Goal: Information Seeking & Learning: Check status

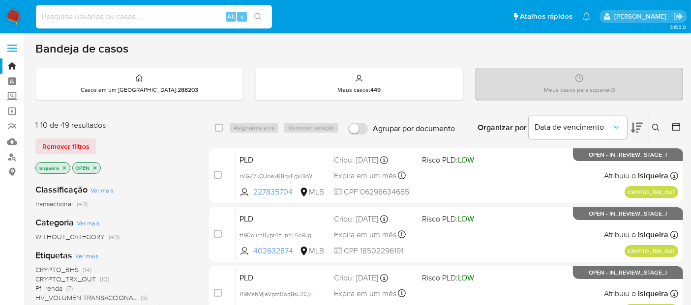
click at [122, 13] on input at bounding box center [154, 16] width 236 height 13
type input "69892247"
click at [108, 14] on input "69892247" at bounding box center [154, 16] width 236 height 13
click at [57, 18] on input "69892247" at bounding box center [154, 16] width 236 height 13
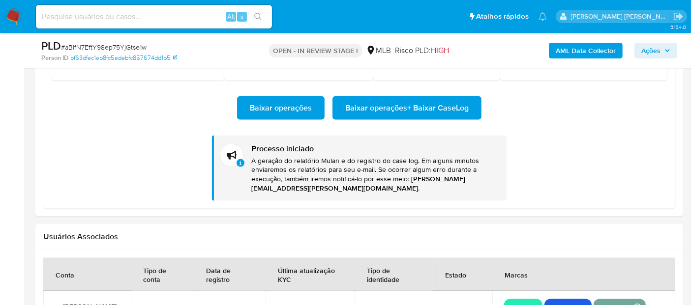
scroll to position [446, 0]
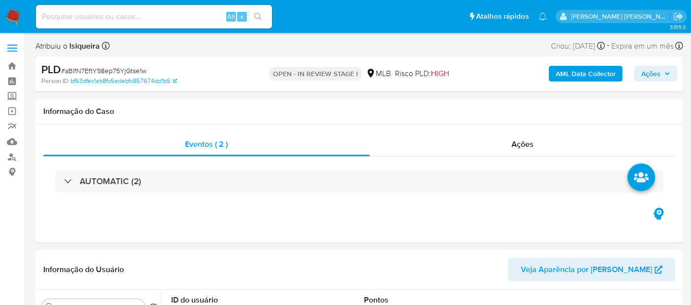
select select "10"
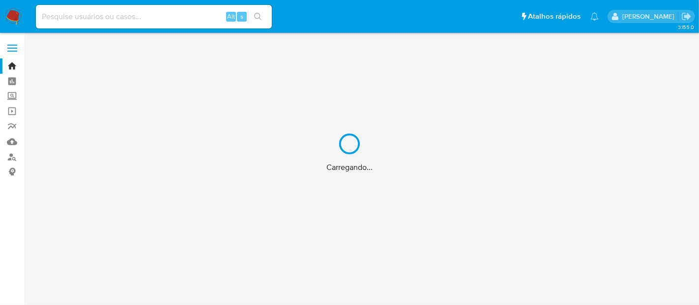
click at [82, 21] on div "Carregando..." at bounding box center [349, 152] width 699 height 305
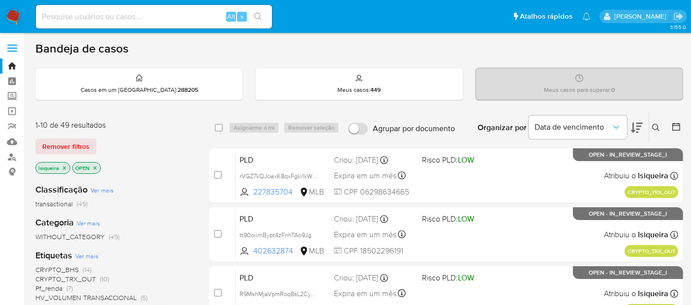
click at [120, 10] on input at bounding box center [154, 16] width 236 height 13
paste input "69892247"
type input "69892247"
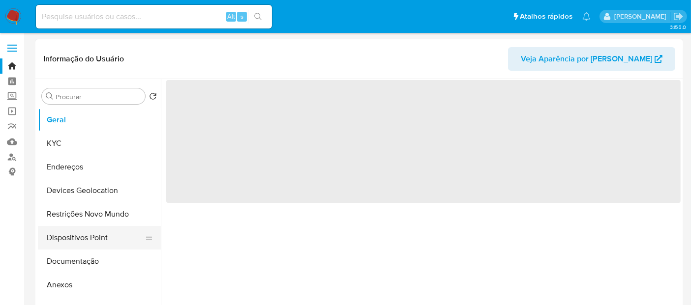
scroll to position [55, 0]
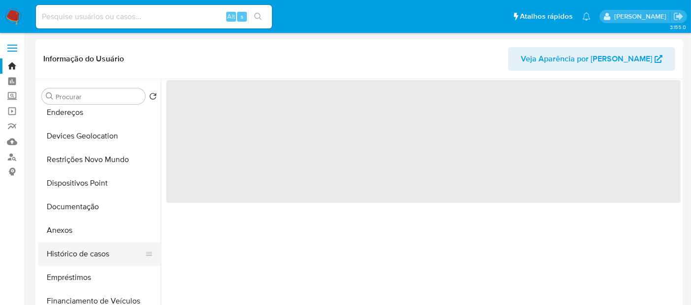
click at [85, 260] on button "Histórico de casos" at bounding box center [95, 254] width 115 height 24
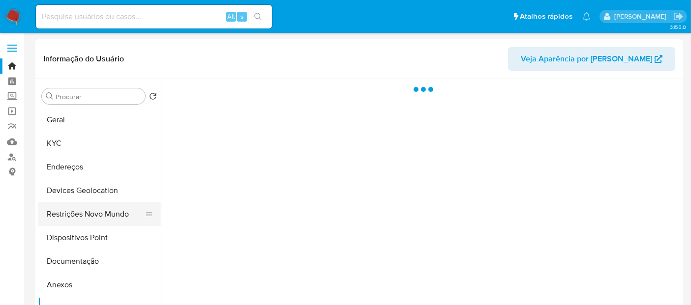
scroll to position [0, 0]
select select "10"
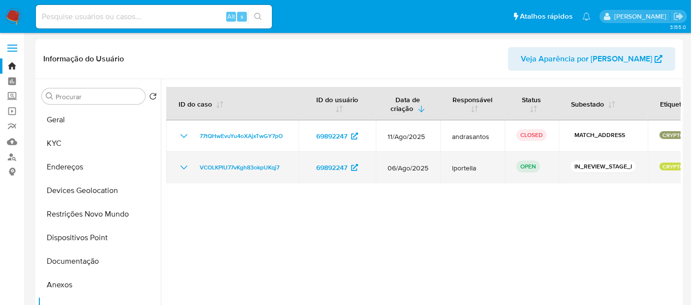
click at [189, 169] on div "VCOLKPIU77vKgh83okpUKqj7" at bounding box center [232, 168] width 109 height 12
click at [180, 163] on icon "Mostrar/Ocultar" at bounding box center [184, 168] width 12 height 12
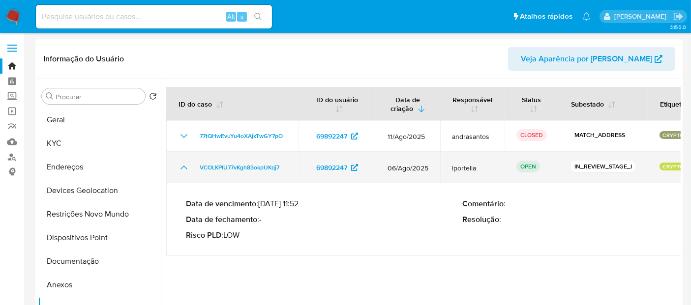
click at [180, 163] on icon "Mostrar/Ocultar" at bounding box center [184, 168] width 12 height 12
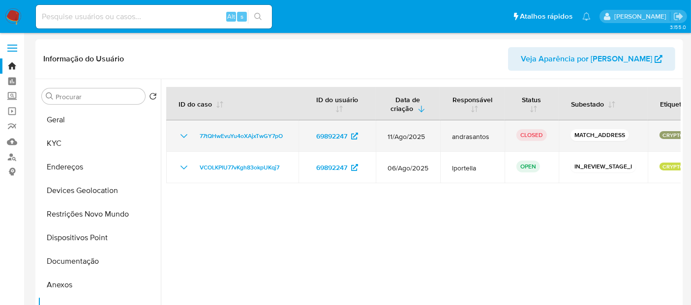
click at [184, 130] on icon "Mostrar/Ocultar" at bounding box center [184, 136] width 12 height 12
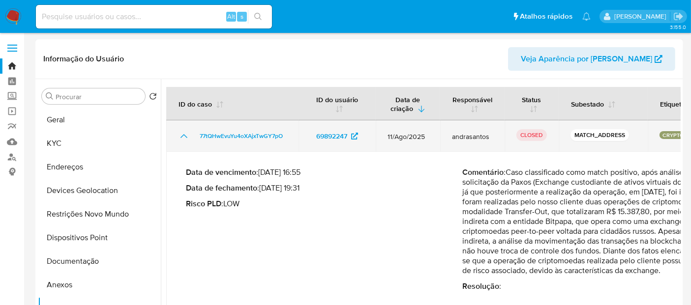
click at [184, 130] on icon "Mostrar/Ocultar" at bounding box center [184, 136] width 12 height 12
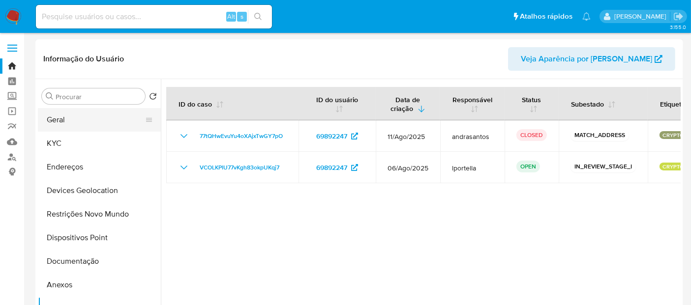
click at [89, 124] on button "Geral" at bounding box center [95, 120] width 115 height 24
